Goal: Task Accomplishment & Management: Use online tool/utility

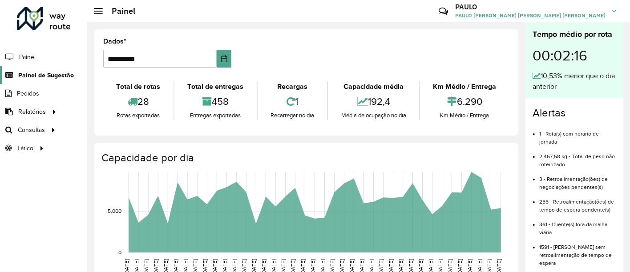
click at [23, 74] on font "Painel de Sugestão" at bounding box center [46, 75] width 56 height 7
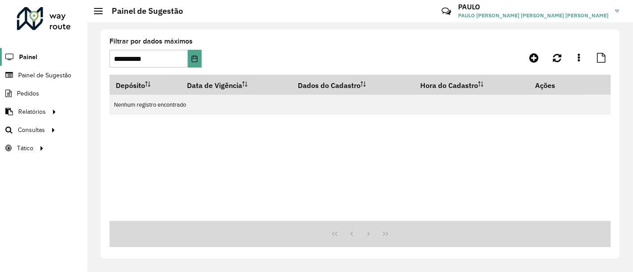
click at [27, 61] on link "Painel" at bounding box center [18, 57] width 37 height 18
click at [113, 133] on span "Roteirização" at bounding box center [119, 129] width 36 height 9
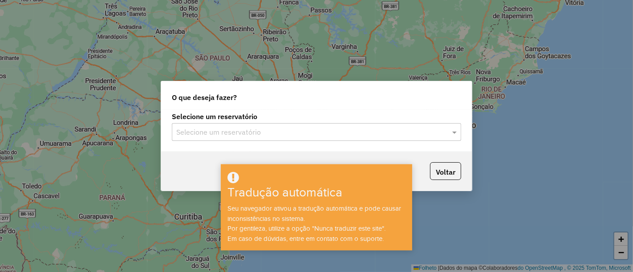
click at [360, 199] on h3 "Tradução automática" at bounding box center [300, 193] width 146 height 15
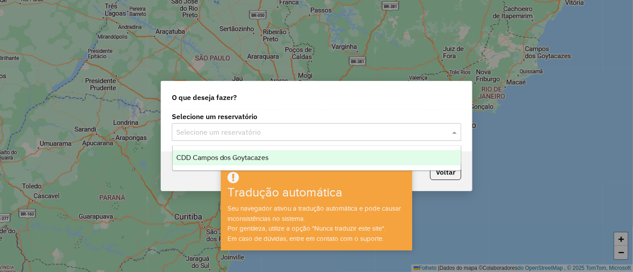
click at [427, 132] on input "text" at bounding box center [307, 132] width 263 height 11
click at [297, 158] on div "CDD Campos dos Goytacazes" at bounding box center [317, 157] width 288 height 15
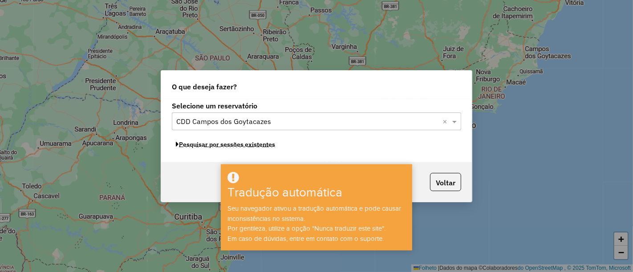
click at [198, 147] on font "Pesquisar por sessões existentes" at bounding box center [227, 145] width 96 height 8
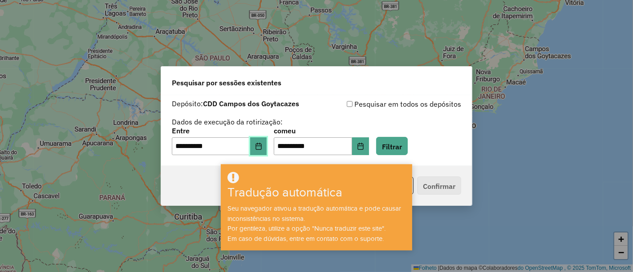
click at [261, 150] on button "Escolha a data" at bounding box center [258, 146] width 17 height 18
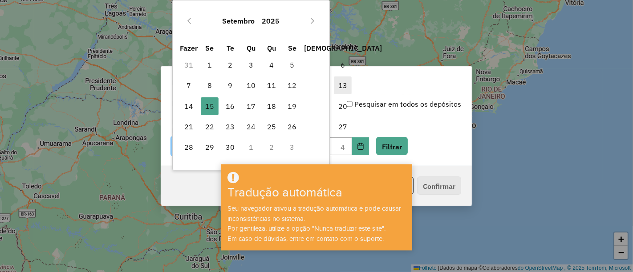
click at [338, 85] on font "13" at bounding box center [342, 85] width 9 height 9
type input "**********"
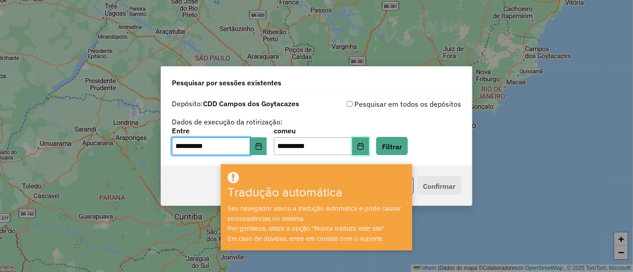
click at [369, 140] on button "Escolha a data" at bounding box center [360, 146] width 17 height 18
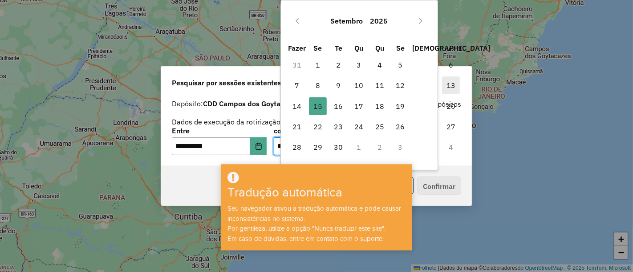
click at [442, 84] on span "13" at bounding box center [451, 86] width 18 height 18
type input "**********"
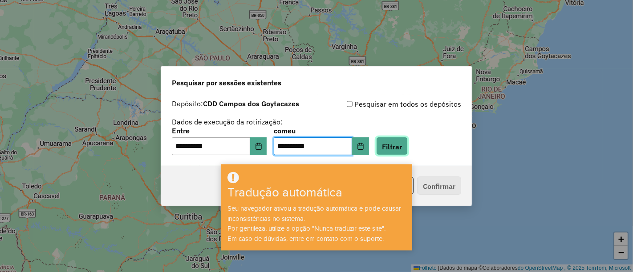
click at [402, 142] on font "Filtrar" at bounding box center [392, 146] width 20 height 9
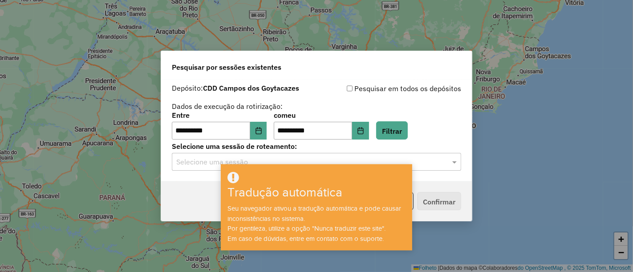
click at [432, 158] on input "text" at bounding box center [307, 162] width 263 height 11
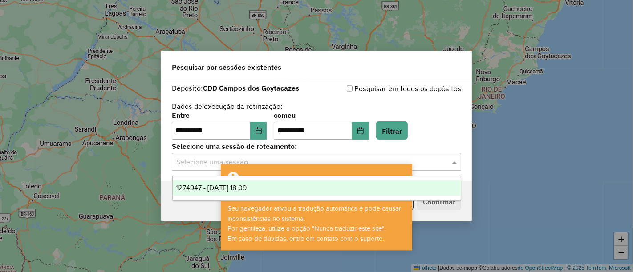
click at [215, 189] on font "1274947 - 13/09/2025 18:09" at bounding box center [211, 188] width 71 height 8
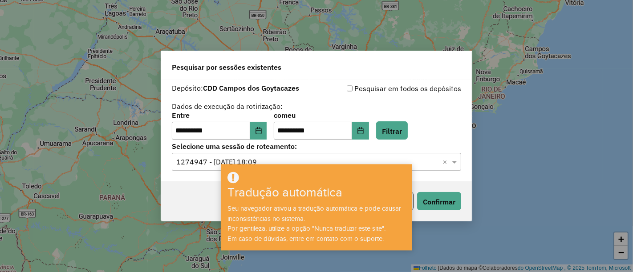
click at [462, 201] on div "Voltar Confirmar" at bounding box center [316, 202] width 311 height 40
click at [445, 200] on font "Confirmar" at bounding box center [439, 202] width 32 height 9
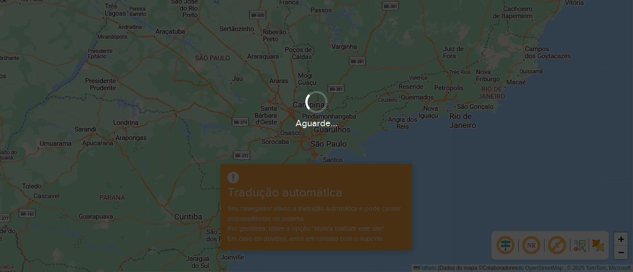
click at [355, 204] on div "Aguarde..." at bounding box center [316, 136] width 633 height 272
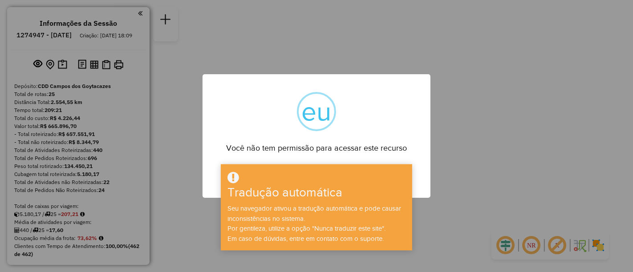
click at [364, 166] on div "Tradução automática Seu navegador ativou a tradução automática e pode causar in…" at bounding box center [316, 207] width 191 height 86
click at [365, 142] on div "Você não tem permissão para acessar este recurso" at bounding box center [316, 145] width 228 height 20
click at [267, 186] on font "Tradução automática" at bounding box center [284, 193] width 115 height 14
click at [277, 142] on div "Você não tem permissão para acessar este recurso" at bounding box center [316, 145] width 228 height 20
click at [294, 195] on font "Tradução automática" at bounding box center [284, 193] width 115 height 14
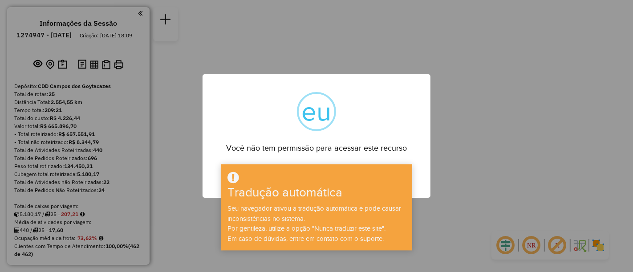
click at [460, 161] on div "× eu Você não tem permissão para acessar este recurso OK No Cancel" at bounding box center [316, 136] width 633 height 272
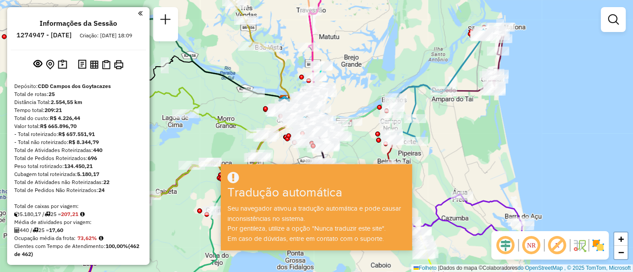
drag, startPoint x: 348, startPoint y: 88, endPoint x: 352, endPoint y: 83, distance: 6.3
click at [352, 84] on div "Janela de atendimento Grade de atendimento Capacidade Transportadoras Veículos …" at bounding box center [316, 136] width 633 height 272
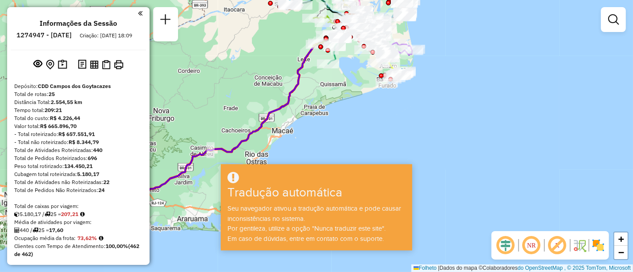
drag, startPoint x: 351, startPoint y: 65, endPoint x: 347, endPoint y: 69, distance: 5.0
click at [351, 64] on div "Janela de atendimento Grade de atendimento Capacidade Transportadoras Veículos …" at bounding box center [316, 136] width 633 height 272
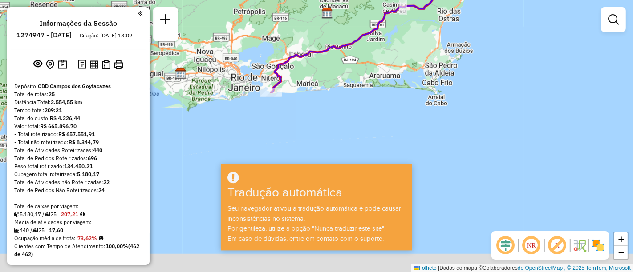
drag, startPoint x: 301, startPoint y: 140, endPoint x: 302, endPoint y: 95, distance: 44.9
click at [302, 95] on div "Rota 14 - Placa LUI4E97 62639010 - [PERSON_NAME] Janela de atendimento Grade de…" at bounding box center [316, 136] width 633 height 272
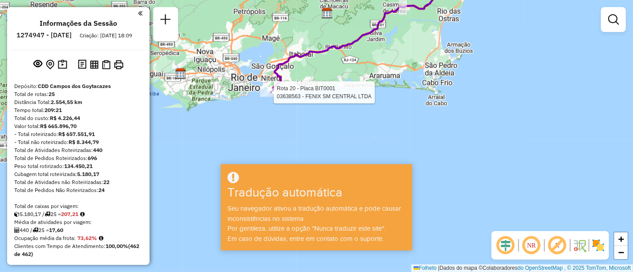
select select "**********"
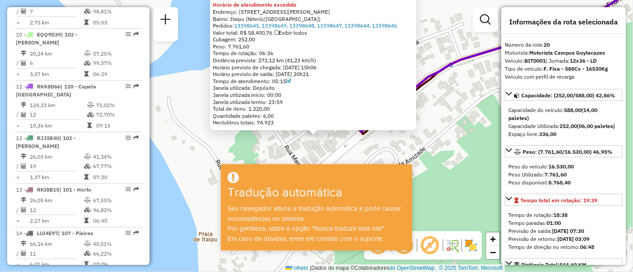
scroll to position [1310, 0]
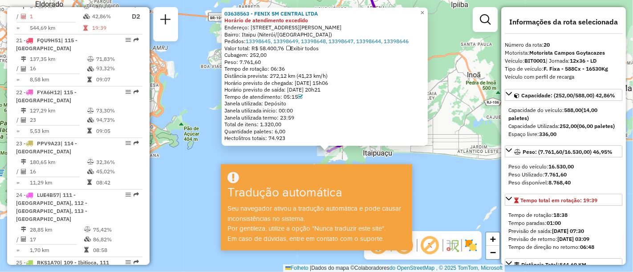
click at [490, 119] on div "03638563 - FENIX SM CENTRAL LTDA [GEOGRAPHIC_DATA] de atendimento excedido Ende…" at bounding box center [316, 136] width 633 height 272
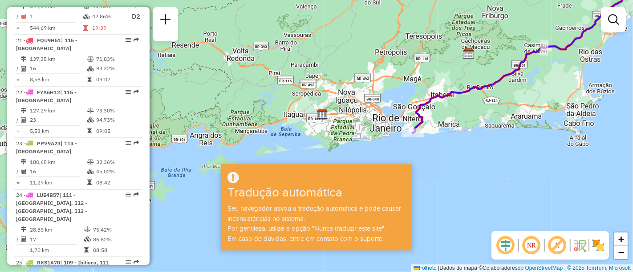
drag, startPoint x: 516, startPoint y: 86, endPoint x: 469, endPoint y: 118, distance: 56.3
click at [469, 118] on div "Janela de atendimento Grade de atendimento Capacidade Transportadoras Veículos …" at bounding box center [316, 136] width 633 height 272
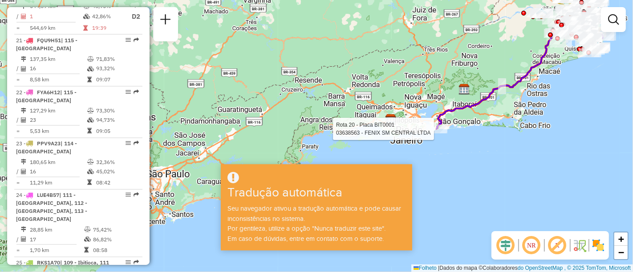
select select "**********"
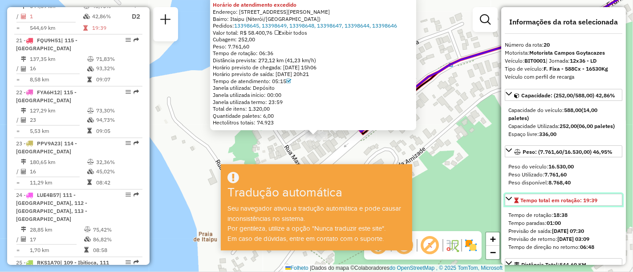
click at [571, 206] on link "Tempo total em rotação: 19:39" at bounding box center [563, 200] width 117 height 12
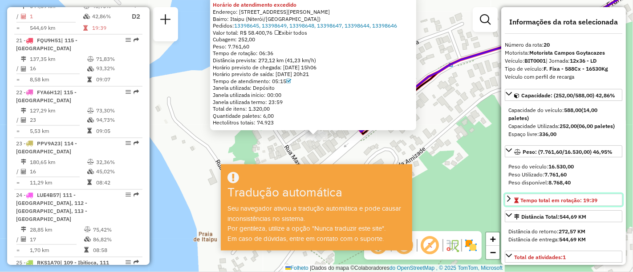
click at [593, 204] on font "Tempo total em rotação: 19:39" at bounding box center [558, 200] width 77 height 7
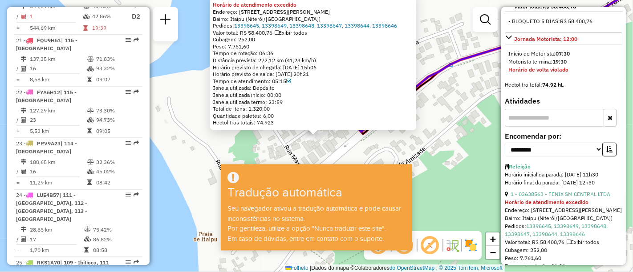
scroll to position [395, 0]
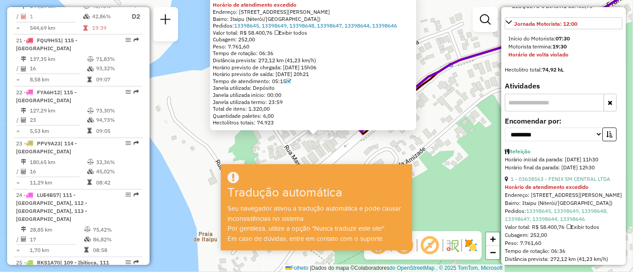
drag, startPoint x: 403, startPoint y: 182, endPoint x: 424, endPoint y: 195, distance: 24.7
click at [403, 182] on div at bounding box center [316, 178] width 189 height 15
click at [407, 243] on div "Seu navegador ativou a tradução automática e pode causar inconsistências no sis…" at bounding box center [316, 224] width 189 height 40
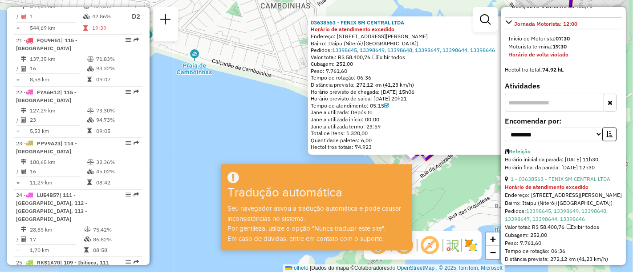
click at [441, 176] on div "03638563 - FENIX SM CENTRAL LTDA [GEOGRAPHIC_DATA] de atendimento excedido Ende…" at bounding box center [316, 136] width 633 height 272
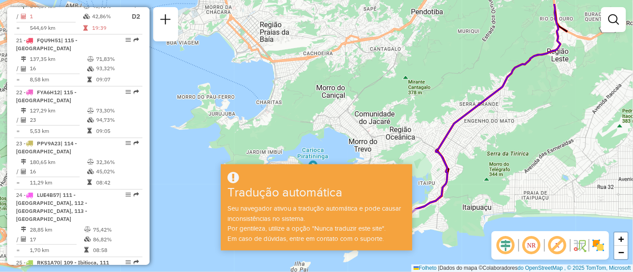
drag, startPoint x: 522, startPoint y: 154, endPoint x: 468, endPoint y: 190, distance: 64.5
click at [468, 190] on div "Janela de atendimento Grade de atendimento Capacidade Transportadoras Veículos …" at bounding box center [316, 136] width 633 height 272
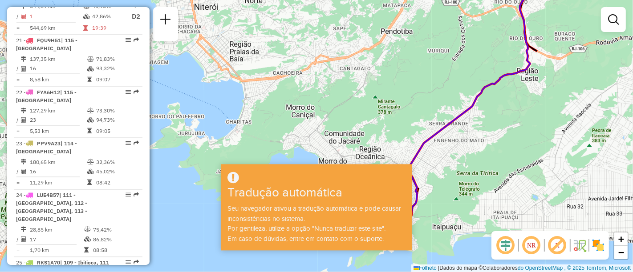
select select "**********"
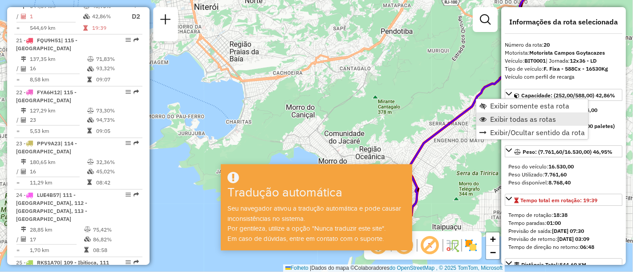
click at [503, 113] on link "Exibir todas as rotas" at bounding box center [532, 119] width 112 height 13
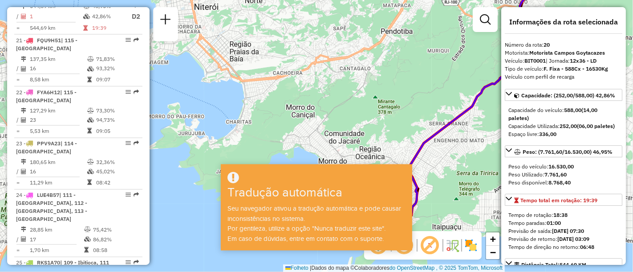
click at [473, 156] on div "Janela de atendimento Grade de atendimento Capacidade Transportadoras Veículos …" at bounding box center [316, 136] width 633 height 272
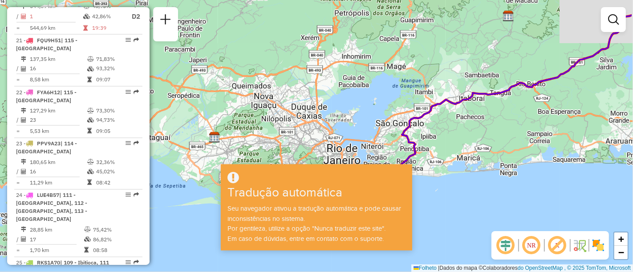
drag, startPoint x: 507, startPoint y: 121, endPoint x: 469, endPoint y: 128, distance: 38.8
click at [469, 126] on div "Janela de atendimento Grade de atendimento Capacidade Transportadoras Veículos …" at bounding box center [316, 136] width 633 height 272
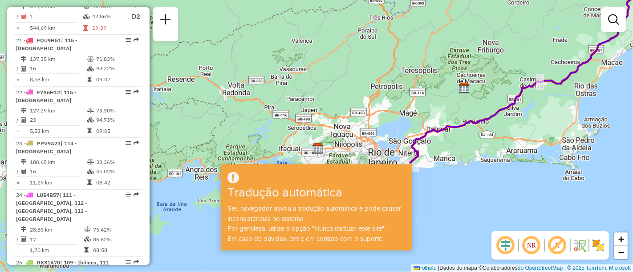
drag, startPoint x: 526, startPoint y: 122, endPoint x: 497, endPoint y: 134, distance: 30.7
click at [497, 134] on div "Janela de atendimento Grade de atendimento Capacidade Transportadoras Veículos …" at bounding box center [316, 136] width 633 height 272
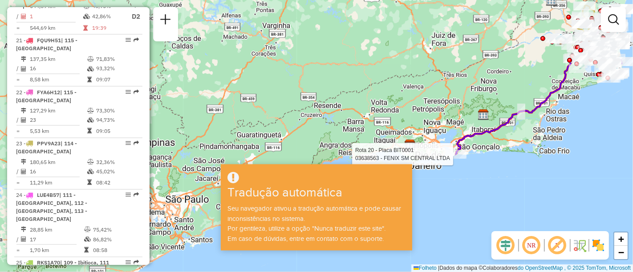
select select "**********"
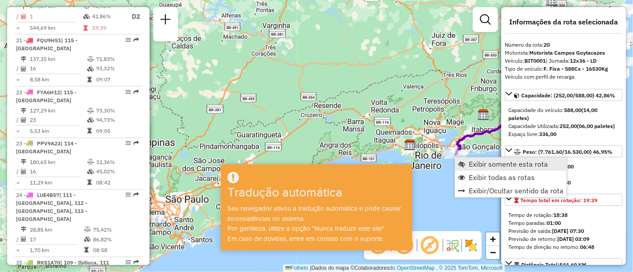
click at [490, 163] on font "Exibir somente esta rota" at bounding box center [508, 164] width 79 height 9
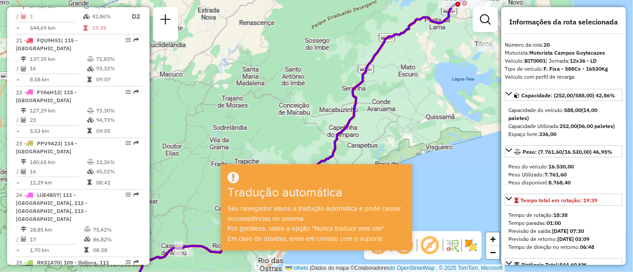
drag, startPoint x: 458, startPoint y: 24, endPoint x: 427, endPoint y: 100, distance: 82.0
click at [427, 100] on div "Janela de atendimento Grade de atendimento Capacidade Transportadoras Veículos …" at bounding box center [316, 136] width 633 height 272
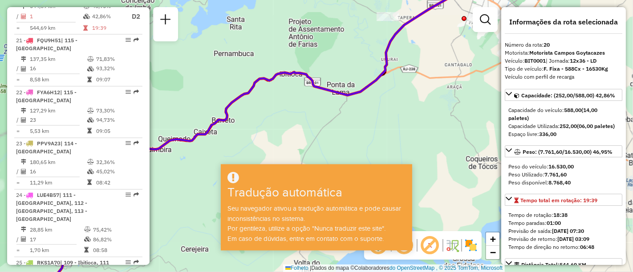
drag, startPoint x: 444, startPoint y: 44, endPoint x: 414, endPoint y: 105, distance: 68.7
click at [414, 105] on div "Janela de atendimento Grade de atendimento Capacidade Transportadoras Veículos …" at bounding box center [316, 136] width 633 height 272
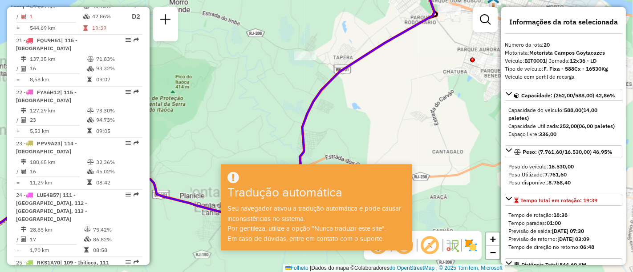
drag, startPoint x: 433, startPoint y: 65, endPoint x: 403, endPoint y: 171, distance: 110.6
click at [403, 171] on hb-app "Aguarde... Pop-up bloqueado! Seu navegador bloqueou automaticamente a abertura …" at bounding box center [316, 136] width 633 height 272
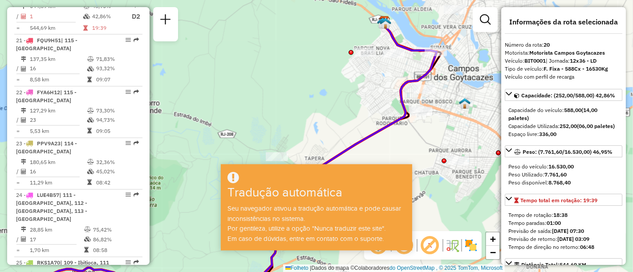
click at [413, 109] on icon at bounding box center [220, 161] width 431 height 278
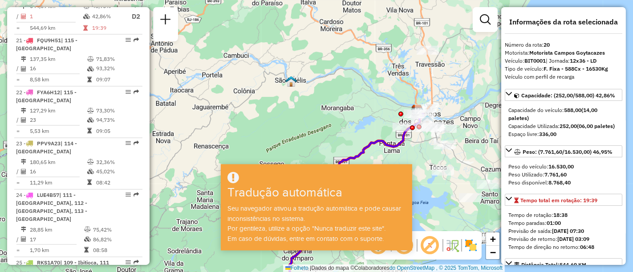
drag, startPoint x: 443, startPoint y: 120, endPoint x: 459, endPoint y: 57, distance: 64.8
click at [449, 93] on div "Janela de atendimento Grade de atendimento Capacidade Transportadoras Veículos …" at bounding box center [316, 136] width 633 height 272
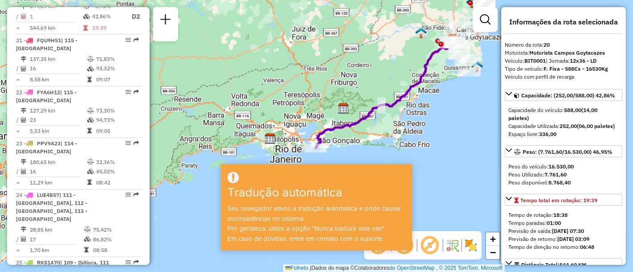
drag, startPoint x: 409, startPoint y: 143, endPoint x: 441, endPoint y: 80, distance: 70.2
click at [443, 73] on div "Janela de atendimento Grade de atendimento Capacidade Transportadoras Veículos …" at bounding box center [316, 136] width 633 height 272
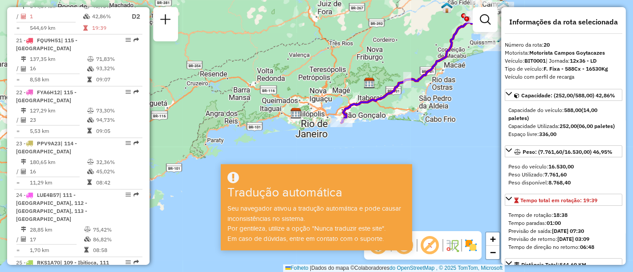
drag, startPoint x: 345, startPoint y: 130, endPoint x: 365, endPoint y: 123, distance: 21.8
click at [365, 123] on div "Janela de atendimento Grade de atendimento Capacidade Transportadoras Veículos …" at bounding box center [316, 136] width 633 height 272
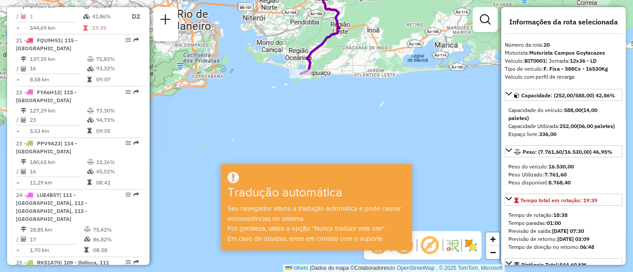
drag, startPoint x: 312, startPoint y: 92, endPoint x: 336, endPoint y: 106, distance: 27.9
click at [325, 100] on div "Janela de atendimento Grade de atendimento Capacidade Transportadoras Veículos …" at bounding box center [316, 136] width 633 height 272
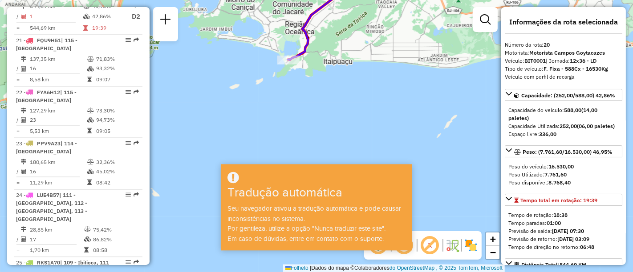
drag, startPoint x: 318, startPoint y: 80, endPoint x: 331, endPoint y: 100, distance: 24.1
click at [330, 99] on div "Janela de atendimento Grade de atendimento Capacidade Transportadoras Veículos …" at bounding box center [316, 136] width 633 height 272
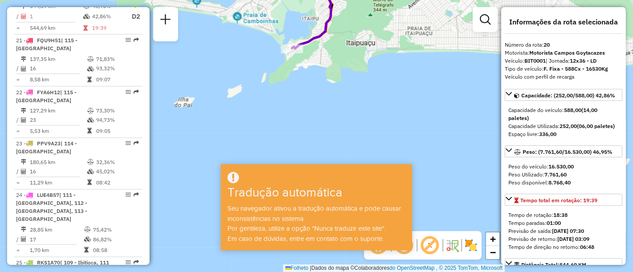
drag, startPoint x: 327, startPoint y: 68, endPoint x: 327, endPoint y: 82, distance: 14.7
click at [327, 81] on div "Janela de atendimento Grade de atendimento Capacidade Transportadoras Veículos …" at bounding box center [316, 136] width 633 height 272
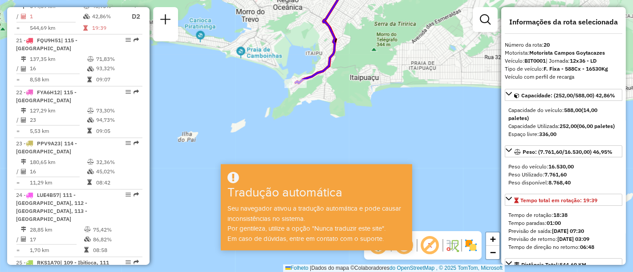
drag, startPoint x: 303, startPoint y: 97, endPoint x: 313, endPoint y: 133, distance: 37.5
click at [313, 133] on div "Janela de atendimento Grade de atendimento Capacidade Transportadoras Veículos …" at bounding box center [316, 136] width 633 height 272
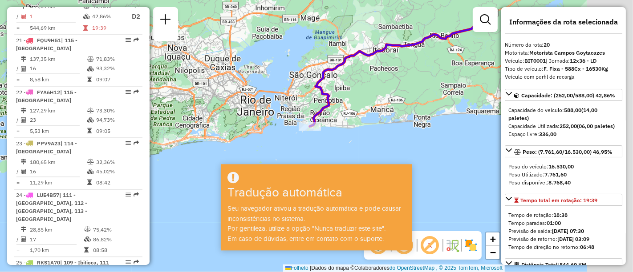
drag, startPoint x: 419, startPoint y: 42, endPoint x: 368, endPoint y: 83, distance: 64.9
click at [368, 83] on div "Janela de atendimento Grade de atendimento Capacidade Transportadoras Veículos …" at bounding box center [316, 136] width 633 height 272
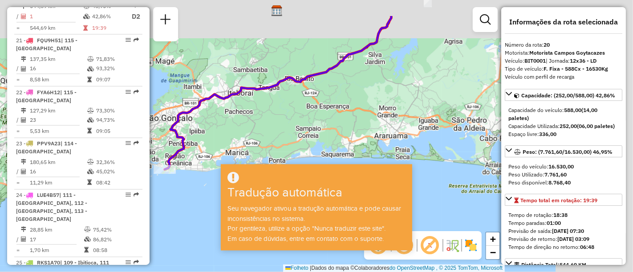
drag, startPoint x: 418, startPoint y: 64, endPoint x: 271, endPoint y: 109, distance: 153.9
click at [271, 109] on div "Janela de atendimento Grade de atendimento Capacidade Transportadoras Veículos …" at bounding box center [316, 136] width 633 height 272
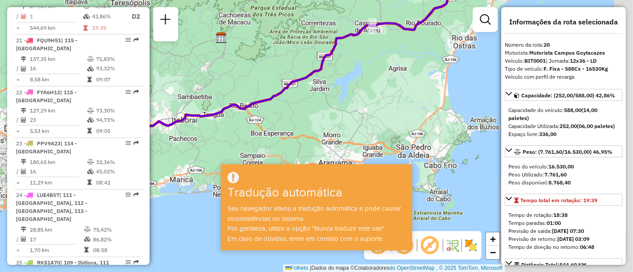
drag, startPoint x: 352, startPoint y: 82, endPoint x: 328, endPoint y: 96, distance: 27.1
click at [328, 96] on div "Janela de atendimento Grade de atendimento Capacidade Transportadoras Veículos …" at bounding box center [316, 136] width 633 height 272
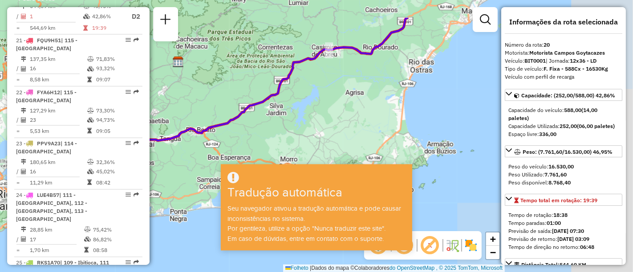
click at [253, 102] on div "Janela de atendimento Grade de atendimento Capacidade Transportadoras Veículos …" at bounding box center [316, 136] width 633 height 272
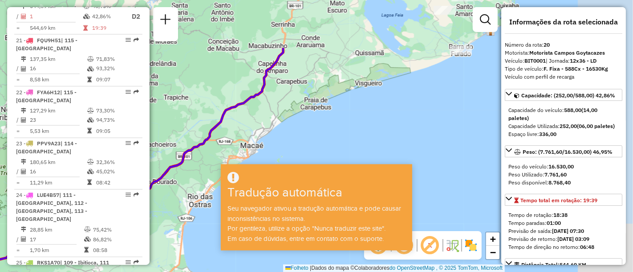
click at [330, 120] on div "Janela de atendimento Grade de atendimento Capacidade Transportadoras Veículos …" at bounding box center [316, 136] width 633 height 272
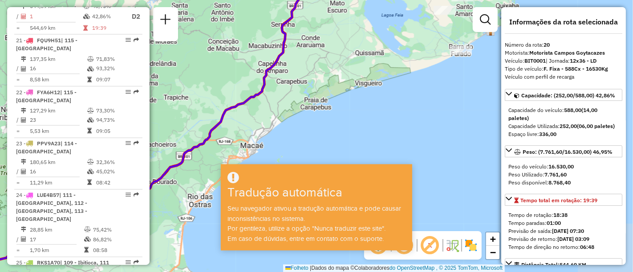
drag, startPoint x: 315, startPoint y: 157, endPoint x: 319, endPoint y: 152, distance: 6.3
click at [315, 158] on div "Janela de atendimento Grade de atendimento Capacidade Transportadoras Veículos …" at bounding box center [316, 136] width 633 height 272
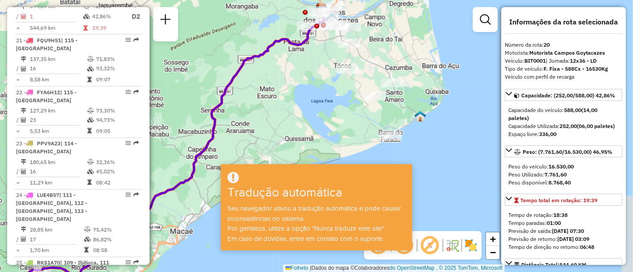
drag, startPoint x: 397, startPoint y: 65, endPoint x: 360, endPoint y: 111, distance: 60.1
click at [362, 124] on div "Janela de atendimento Grade de atendimento Capacidade Transportadoras Veículos …" at bounding box center [316, 136] width 633 height 272
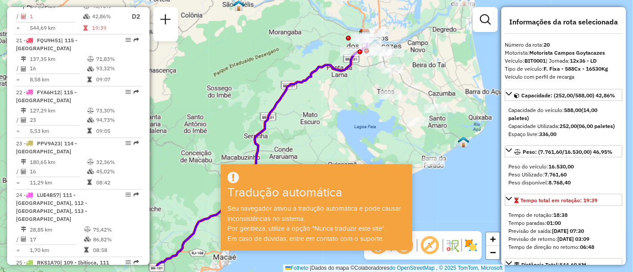
drag, startPoint x: 347, startPoint y: 83, endPoint x: 462, endPoint y: 35, distance: 124.5
click at [404, 48] on div at bounding box center [393, 52] width 22 height 9
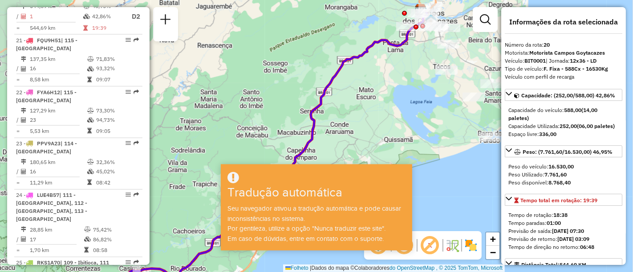
click at [427, 53] on div "Janela de atendimento Grade de atendimento Capacidade Transportadoras Veículos …" at bounding box center [316, 136] width 633 height 272
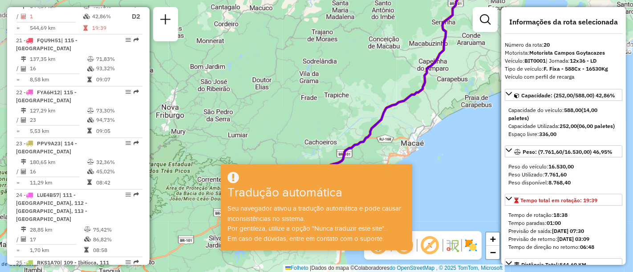
click at [352, 67] on div "Janela de atendimento Grade de atendimento Capacidade Transportadoras Veículos …" at bounding box center [316, 136] width 633 height 272
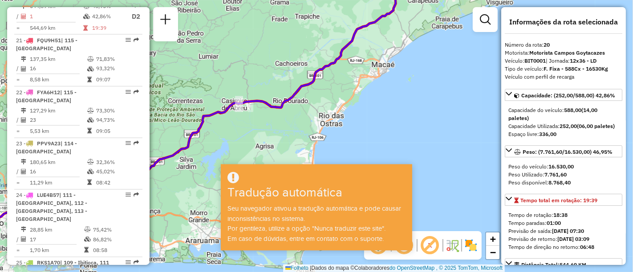
click at [447, 75] on div "Janela de atendimento Grade de atendimento Capacidade Transportadoras Veículos …" at bounding box center [316, 136] width 633 height 272
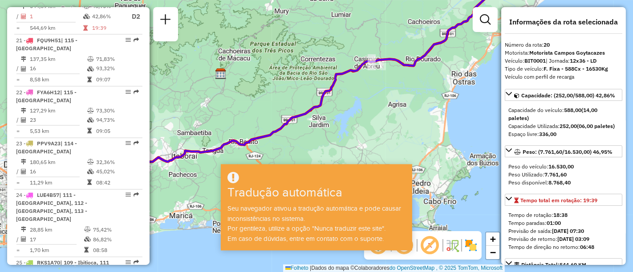
drag, startPoint x: 303, startPoint y: 139, endPoint x: 412, endPoint y: 98, distance: 116.6
click at [420, 95] on div "Janela de atendimento Grade de atendimento Capacidade Transportadoras Veículos …" at bounding box center [316, 136] width 633 height 272
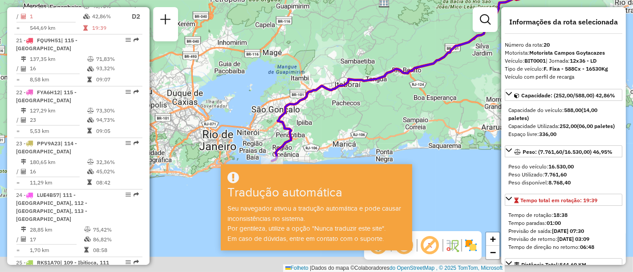
drag, startPoint x: 295, startPoint y: 106, endPoint x: 323, endPoint y: 74, distance: 42.6
click at [321, 77] on icon at bounding box center [452, 53] width 361 height 215
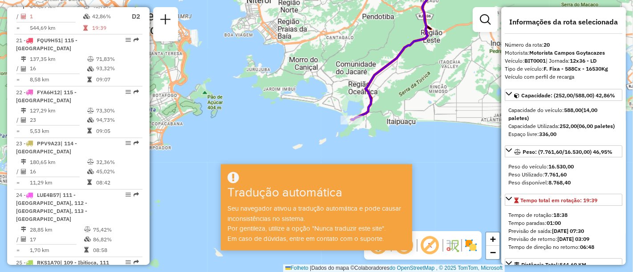
drag, startPoint x: 418, startPoint y: 104, endPoint x: 332, endPoint y: 135, distance: 91.9
click at [347, 135] on div "Janela de atendimento Grade de atendimento Capacidade Transportadoras Veículos …" at bounding box center [316, 136] width 633 height 272
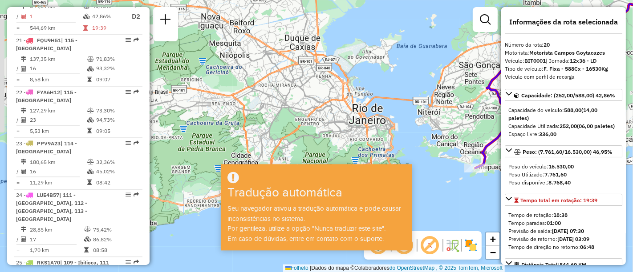
drag, startPoint x: 362, startPoint y: 100, endPoint x: 271, endPoint y: 66, distance: 97.7
click at [276, 67] on div "Janela de atendimento Grade de atendimento Capacidade Transportadoras Veículos …" at bounding box center [316, 136] width 633 height 272
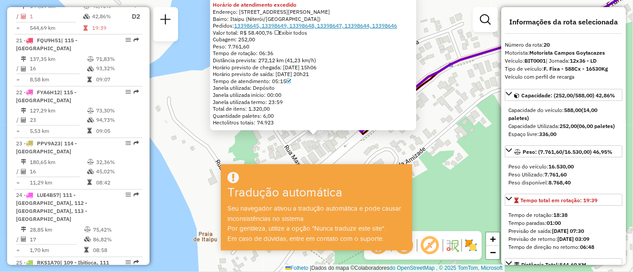
click at [344, 28] on font "13398645, 13398649, 13398648, 13398647, 13398644, 13398646" at bounding box center [315, 25] width 163 height 7
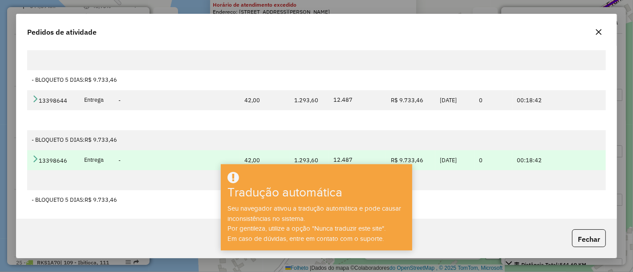
scroll to position [54, 0]
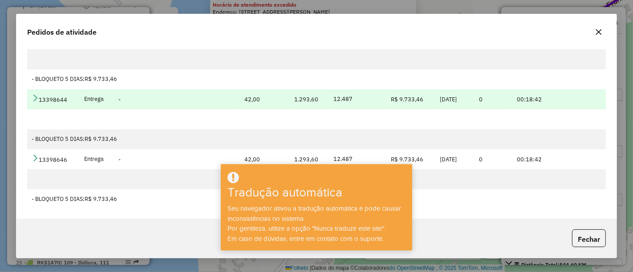
click at [35, 96] on icon at bounding box center [35, 97] width 7 height 7
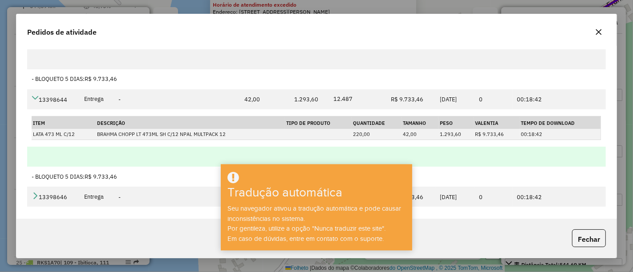
scroll to position [204, 0]
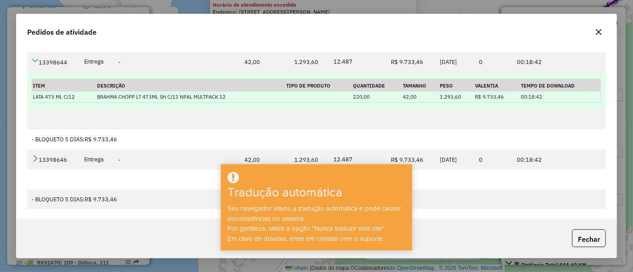
click at [206, 93] on font "BRAHMA CHOPP LT 473ML SH C/12 NPAL MULTPACK 12" at bounding box center [161, 96] width 129 height 6
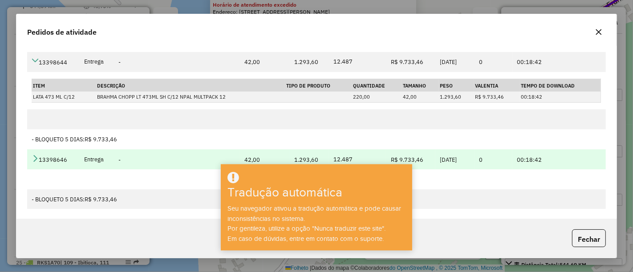
click at [38, 156] on icon at bounding box center [35, 158] width 7 height 7
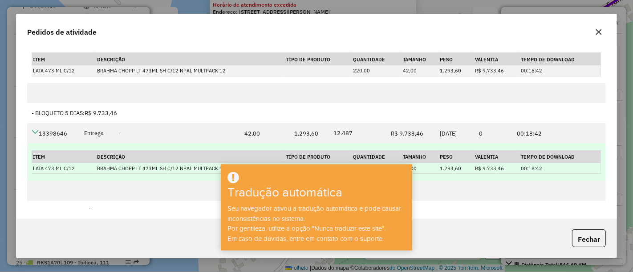
scroll to position [241, 0]
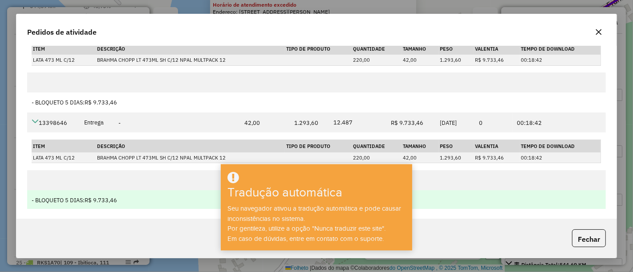
click at [98, 198] on font "R$ 9.733,46" at bounding box center [101, 201] width 32 height 8
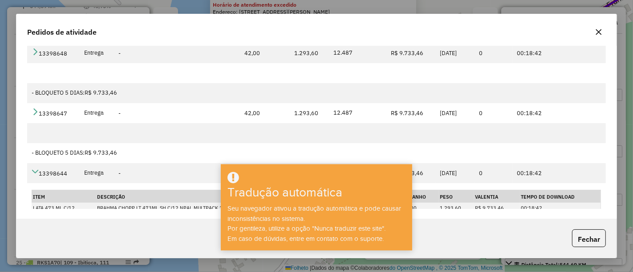
scroll to position [0, 0]
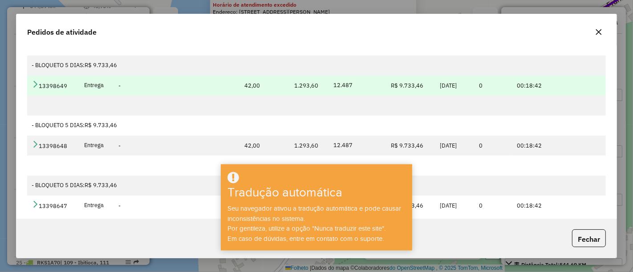
click at [36, 83] on icon at bounding box center [35, 84] width 7 height 7
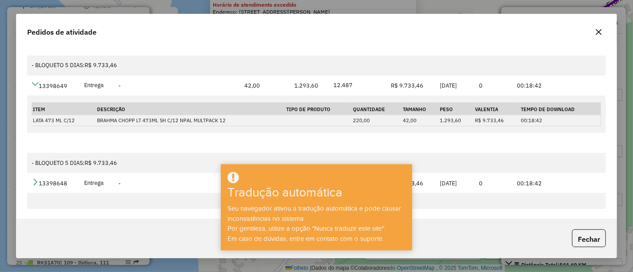
click at [603, 28] on button "button" at bounding box center [598, 32] width 14 height 14
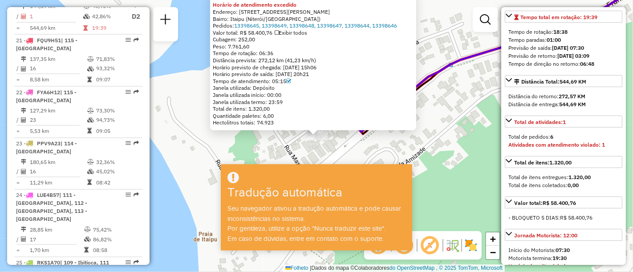
scroll to position [198, 0]
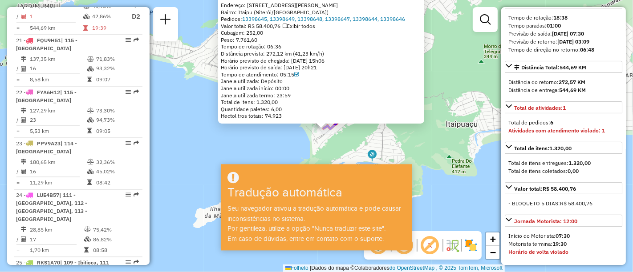
click at [453, 59] on div "03638563 - FENIX SM CENTRAL LTDA [GEOGRAPHIC_DATA] de atendimento excedido Ende…" at bounding box center [316, 136] width 633 height 272
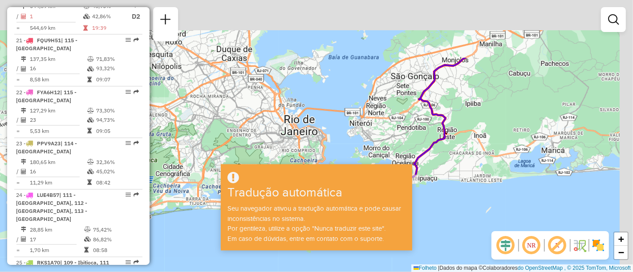
drag, startPoint x: 480, startPoint y: 78, endPoint x: 457, endPoint y: 141, distance: 66.9
click at [448, 173] on div "Janela de atendimento Grade de atendimento Capacidade Transportadoras Veículos …" at bounding box center [316, 136] width 633 height 272
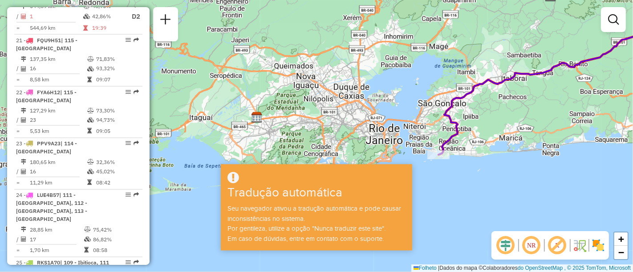
drag, startPoint x: 527, startPoint y: 110, endPoint x: 480, endPoint y: 112, distance: 47.6
click at [481, 112] on div "Janela de atendimento Grade de atendimento Capacidade Transportadoras Veículos …" at bounding box center [316, 136] width 633 height 272
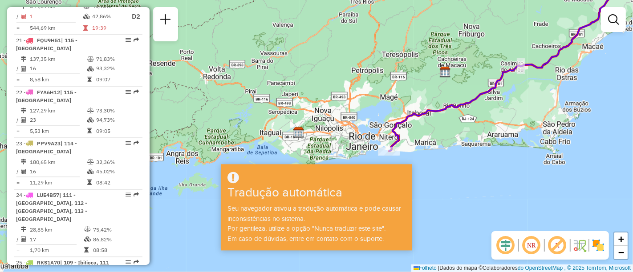
drag, startPoint x: 538, startPoint y: 100, endPoint x: 472, endPoint y: 123, distance: 69.7
click at [473, 123] on div "Janela de atendimento Grade de atendimento Capacidade Transportadoras Veículos …" at bounding box center [316, 136] width 633 height 272
